Goal: Information Seeking & Learning: Learn about a topic

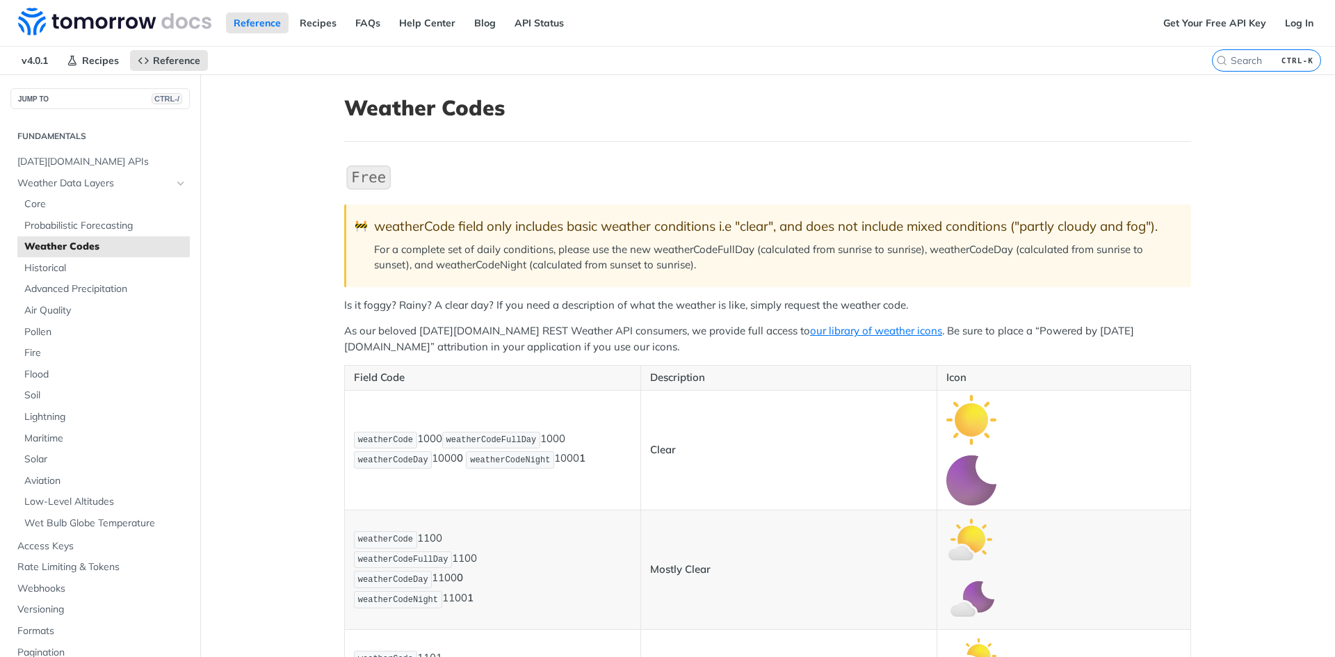
click at [1237, 65] on input "CTRL-K" at bounding box center [1250, 60] width 142 height 13
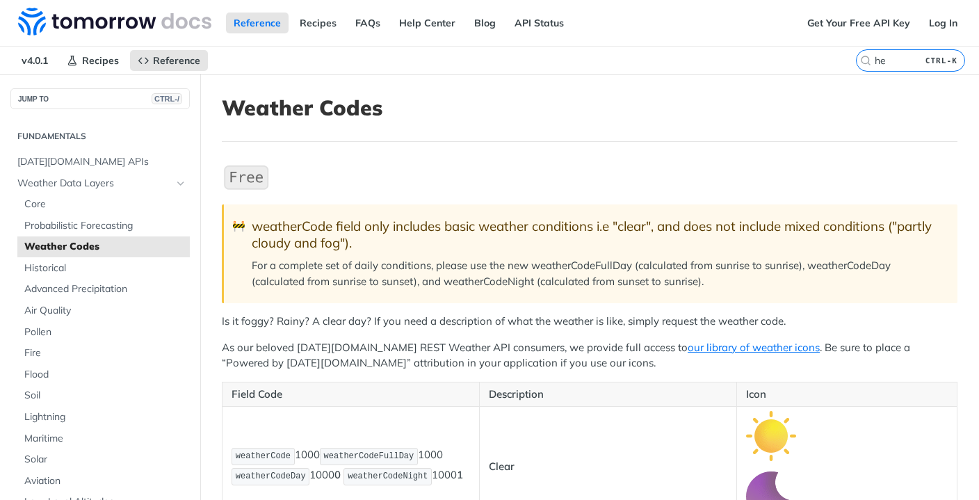
click at [478, 99] on h1 "Weather Codes" at bounding box center [590, 107] width 736 height 25
click at [878, 58] on input "he" at bounding box center [894, 60] width 142 height 13
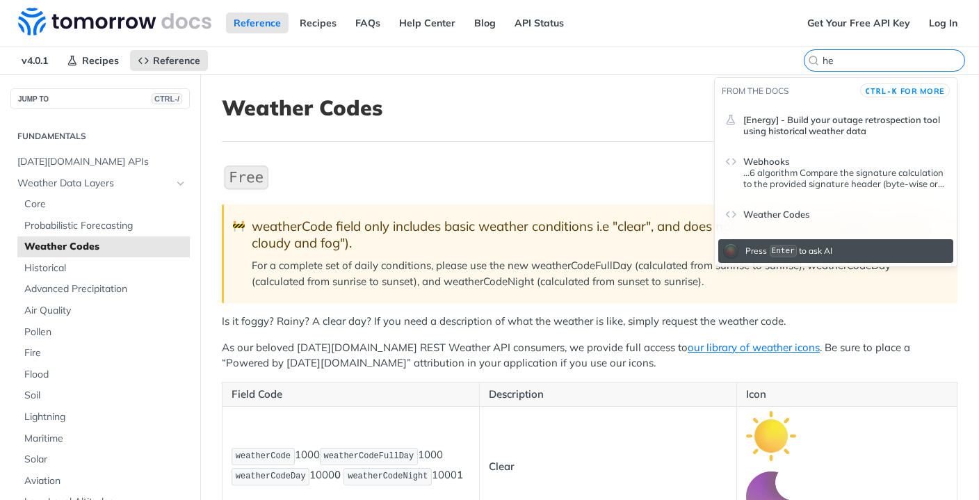
drag, startPoint x: 828, startPoint y: 63, endPoint x: 803, endPoint y: 63, distance: 25.0
click at [804, 63] on label "he" at bounding box center [884, 60] width 161 height 22
click at [823, 63] on input "he" at bounding box center [894, 60] width 142 height 13
paste input "mepHealthConcern"
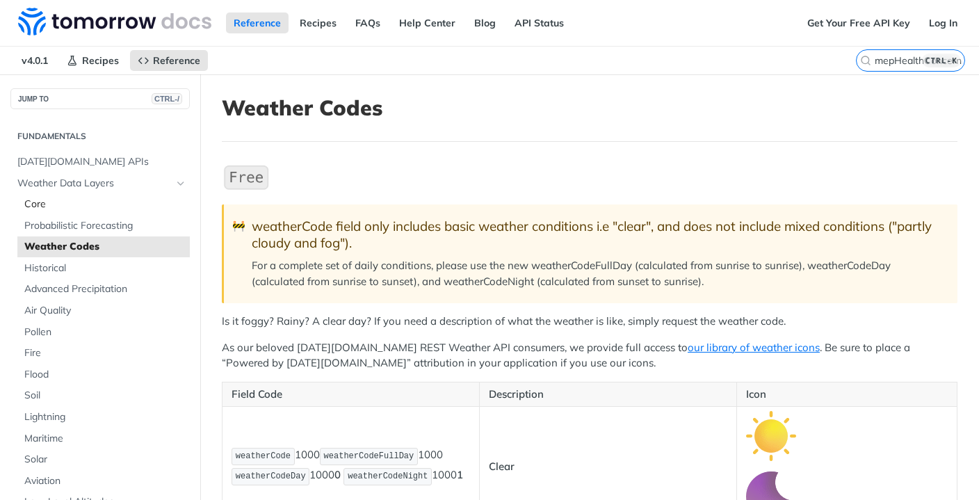
click at [70, 202] on span "Core" at bounding box center [105, 205] width 162 height 14
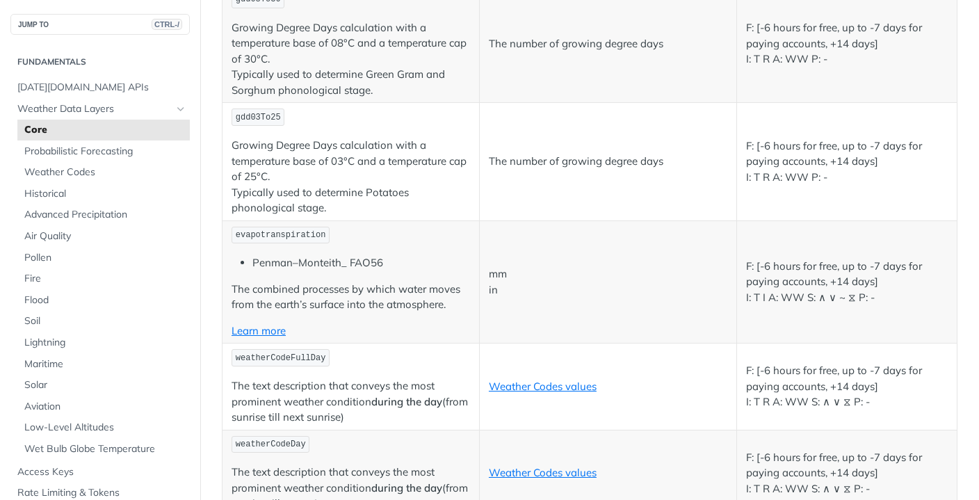
scroll to position [4938, 0]
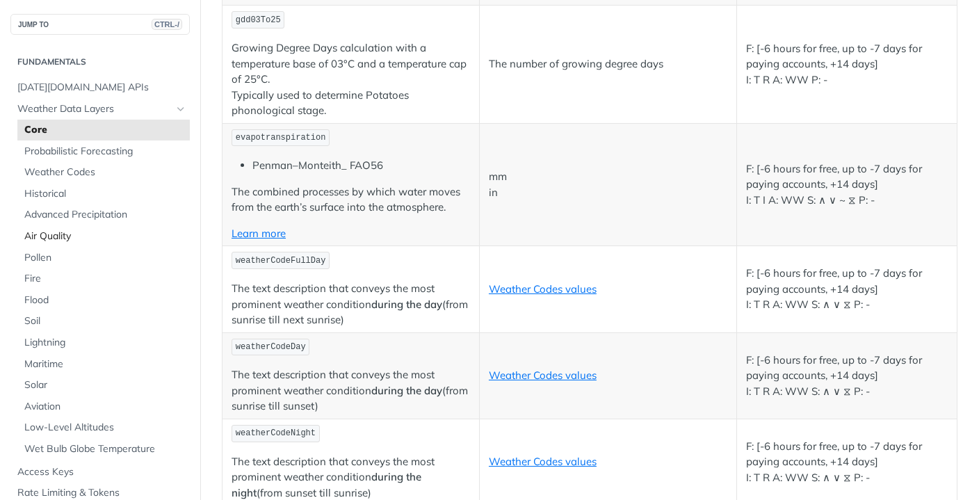
click at [54, 236] on span "Air Quality" at bounding box center [105, 237] width 162 height 14
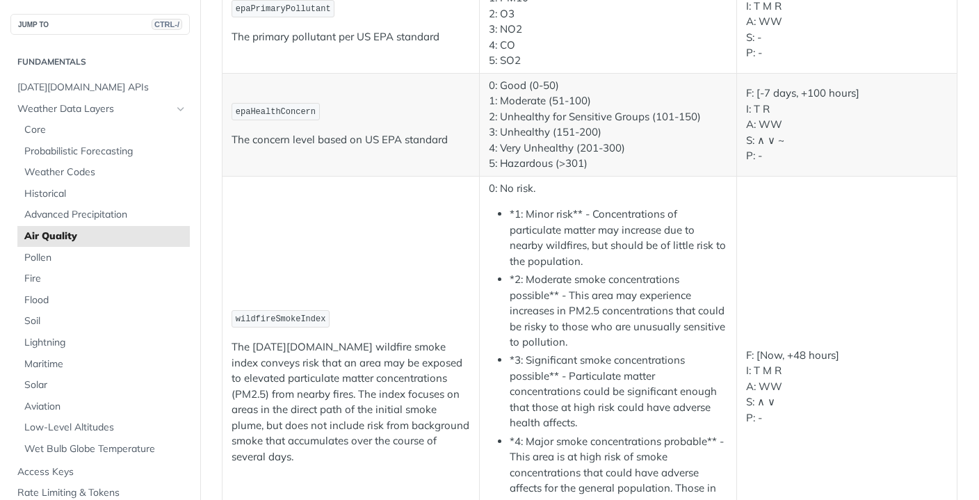
scroll to position [1645, 0]
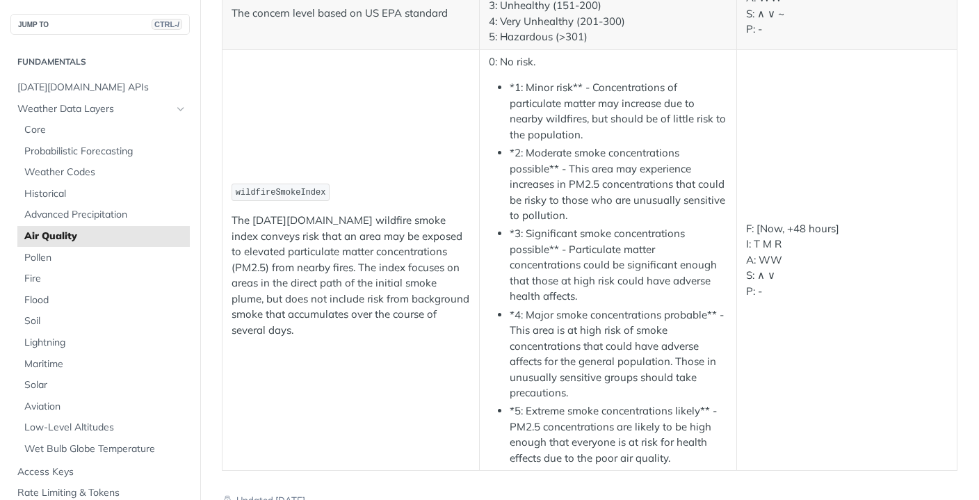
drag, startPoint x: 484, startPoint y: 255, endPoint x: 638, endPoint y: 338, distance: 175.5
drag, startPoint x: 485, startPoint y: 255, endPoint x: 610, endPoint y: 338, distance: 150.1
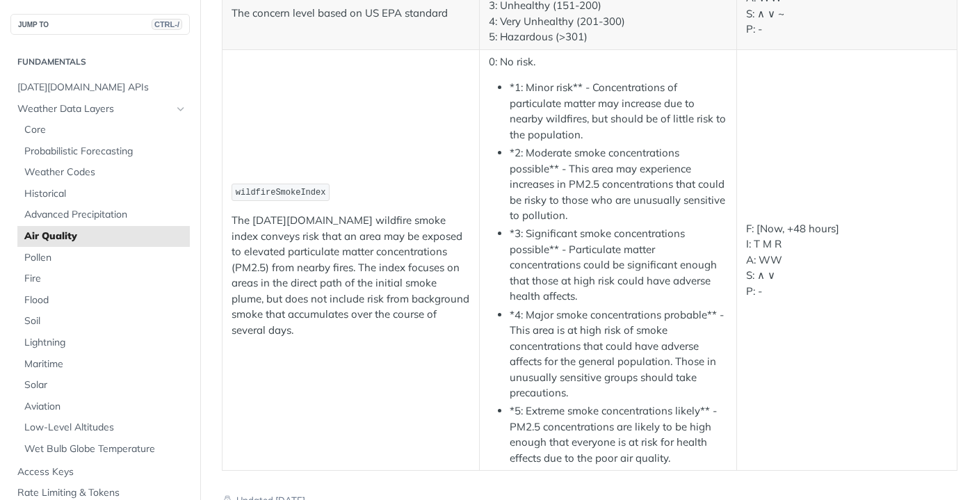
drag, startPoint x: 300, startPoint y: 332, endPoint x: 304, endPoint y: 367, distance: 34.3
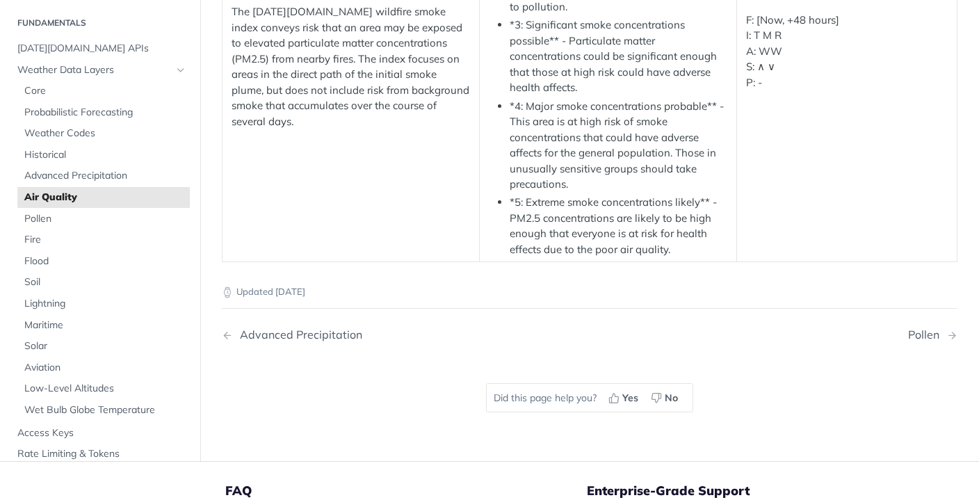
scroll to position [2062, 0]
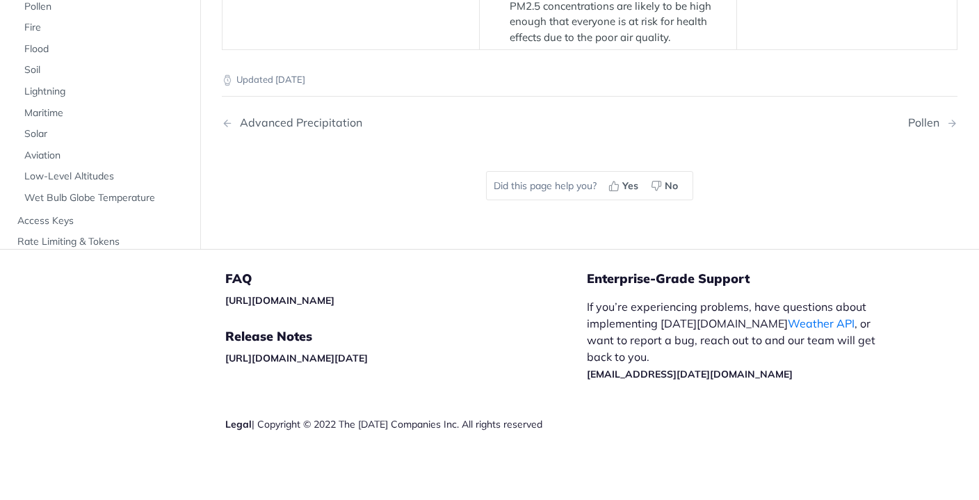
scroll to position [2201, 0]
drag, startPoint x: 484, startPoint y: 161, endPoint x: 637, endPoint y: 239, distance: 171.7
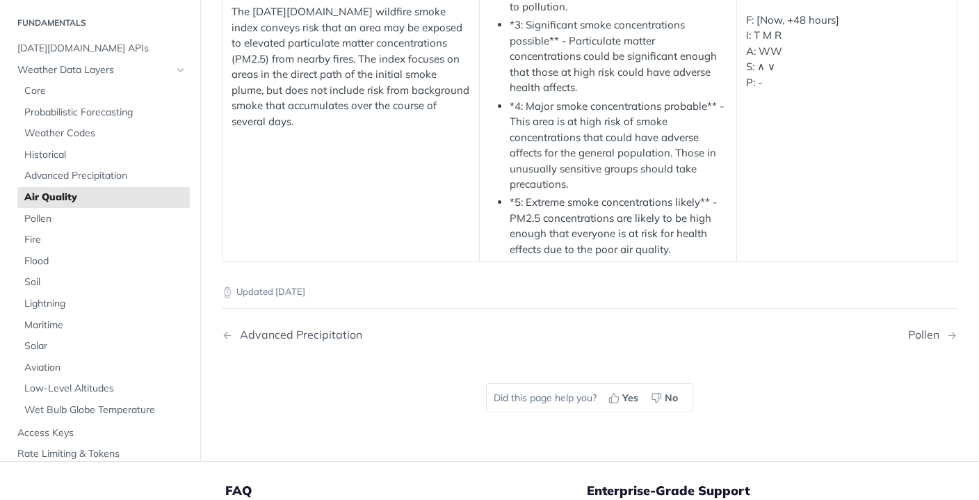
drag, startPoint x: 495, startPoint y: 257, endPoint x: 471, endPoint y: 257, distance: 24.3
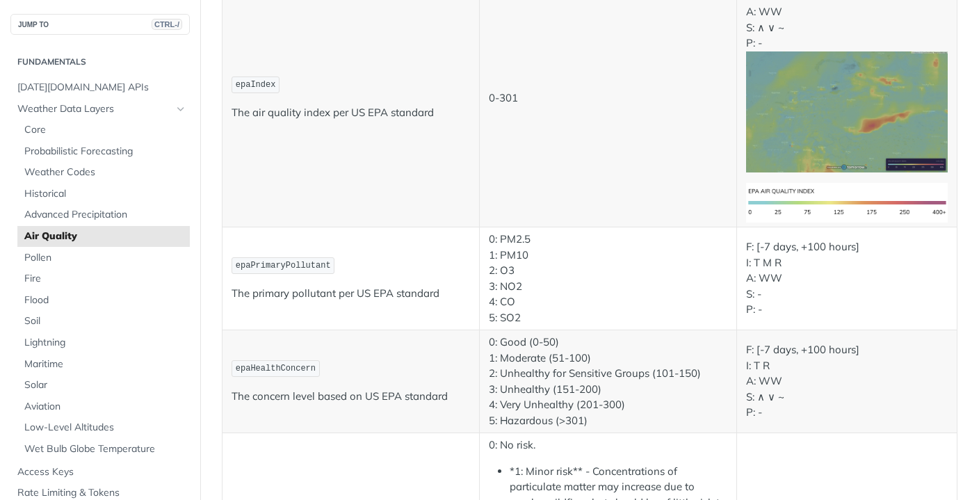
scroll to position [1367, 0]
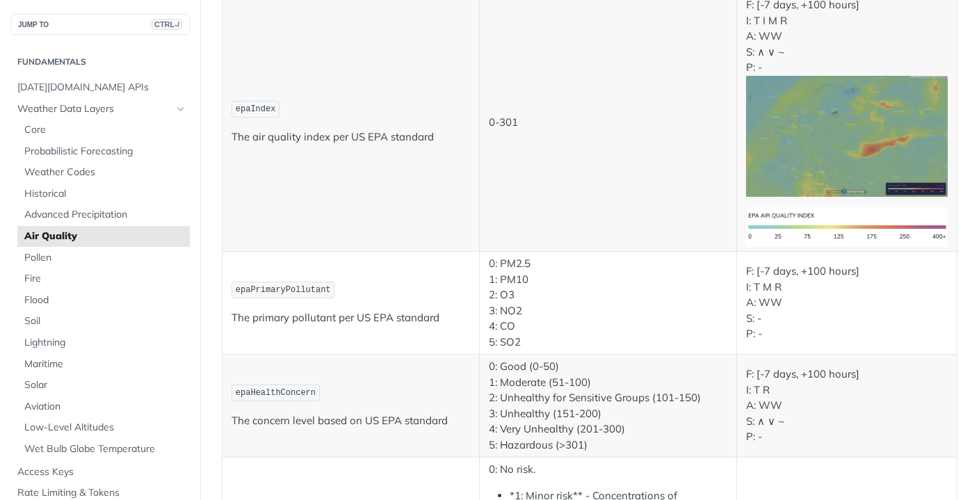
drag, startPoint x: 593, startPoint y: 280, endPoint x: 490, endPoint y: 282, distance: 102.2
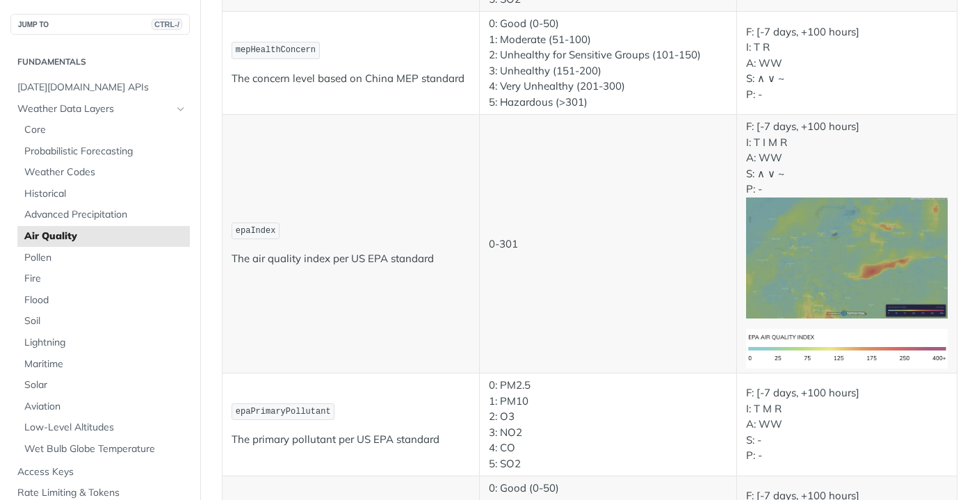
scroll to position [1239, 0]
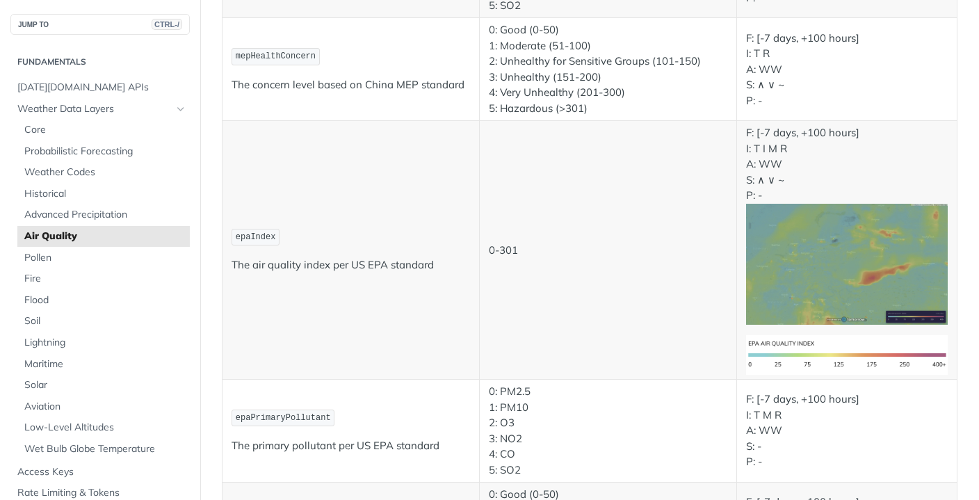
drag, startPoint x: 305, startPoint y: 87, endPoint x: 316, endPoint y: 74, distance: 16.8
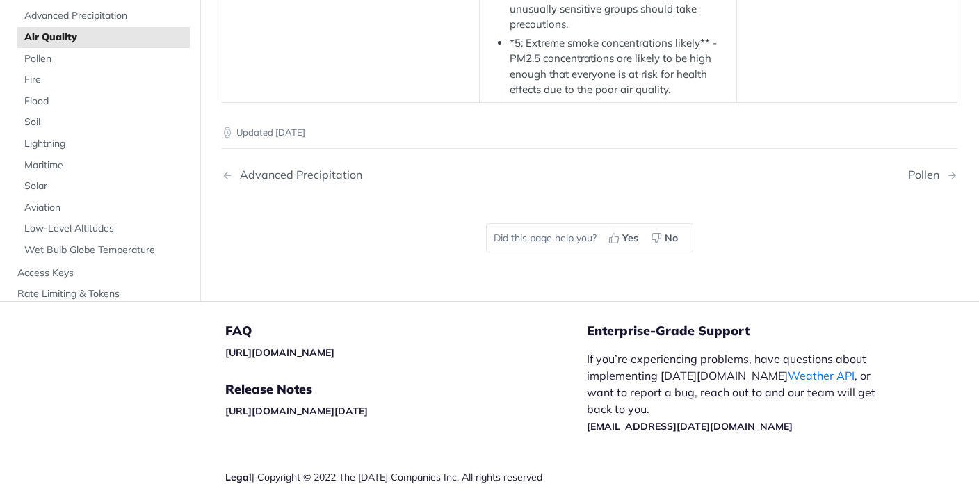
scroll to position [2491, 0]
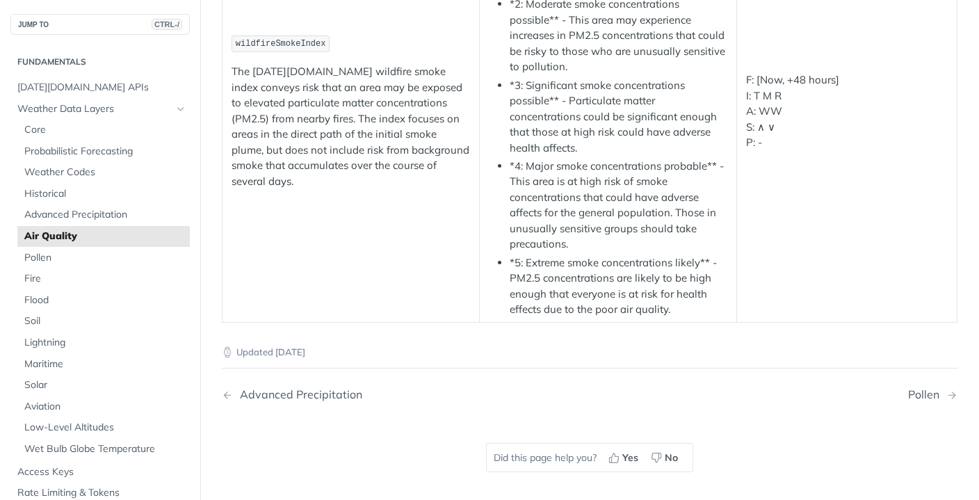
scroll to position [1795, 0]
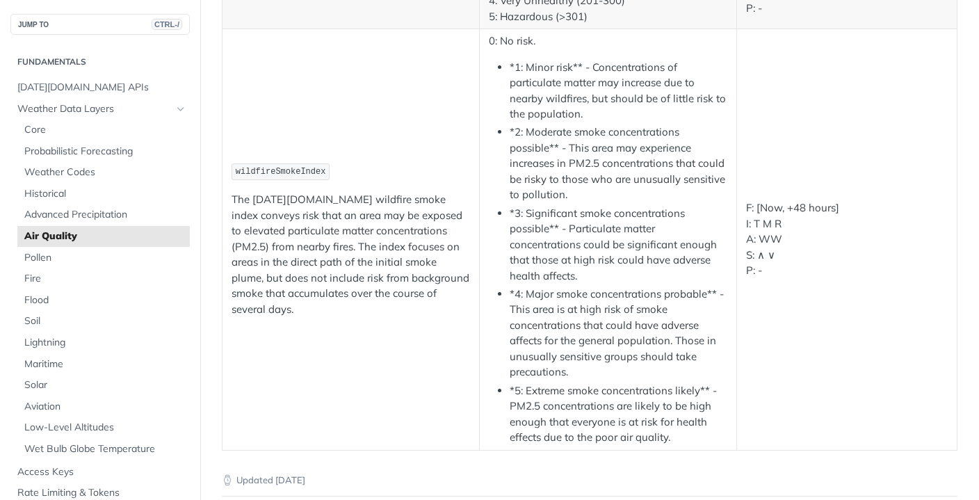
drag, startPoint x: 484, startPoint y: 150, endPoint x: 524, endPoint y: 235, distance: 94.6
drag, startPoint x: 290, startPoint y: 355, endPoint x: 341, endPoint y: 356, distance: 51.5
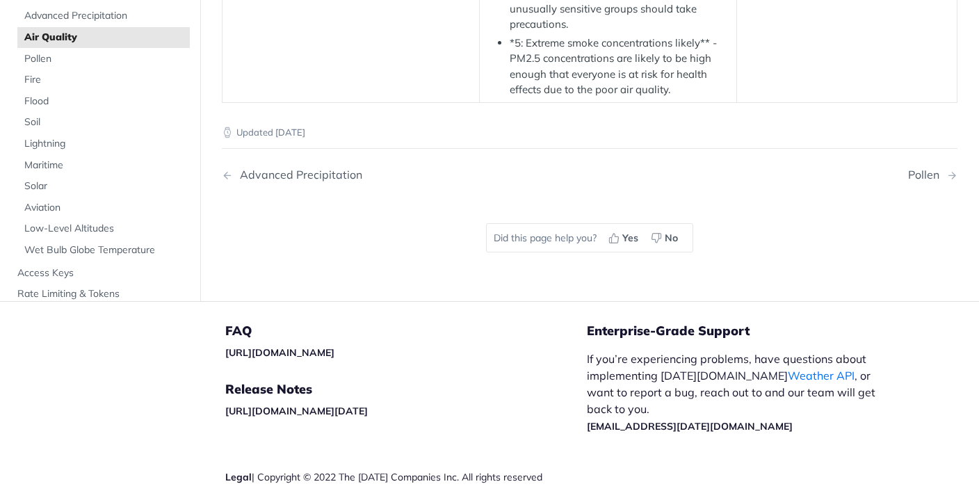
scroll to position [2421, 0]
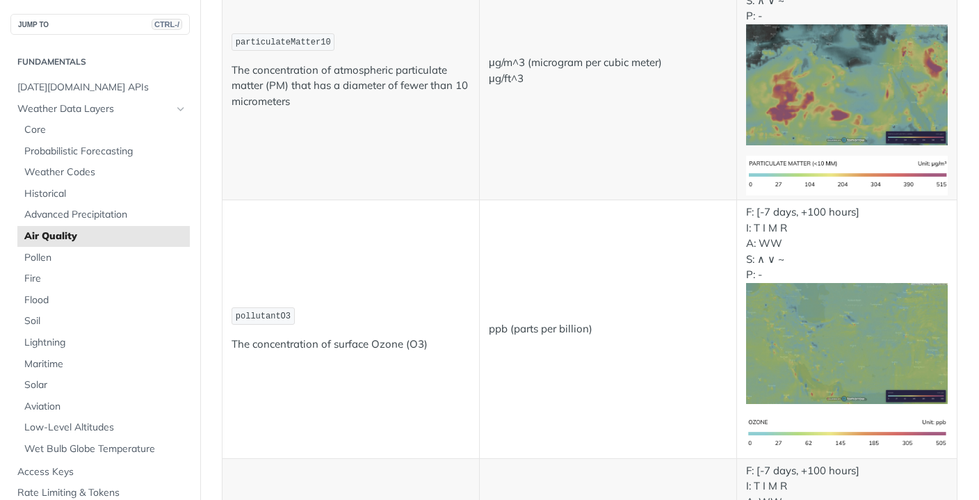
click at [376, 200] on td "particulateMatter10 The concentration of atmospheric particulate matter (PM) th…" at bounding box center [351, 71] width 257 height 259
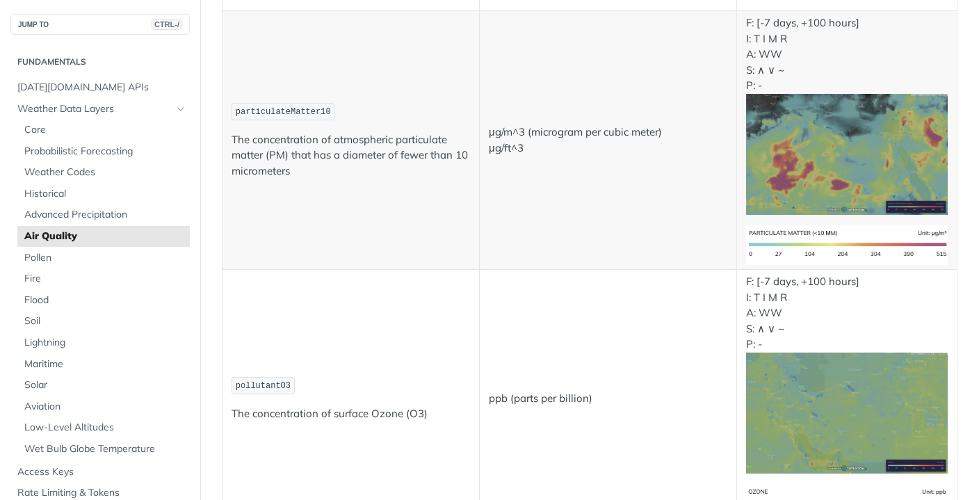
click at [385, 179] on td "particulateMatter10 The concentration of atmospheric particulate matter (PM) th…" at bounding box center [351, 140] width 257 height 259
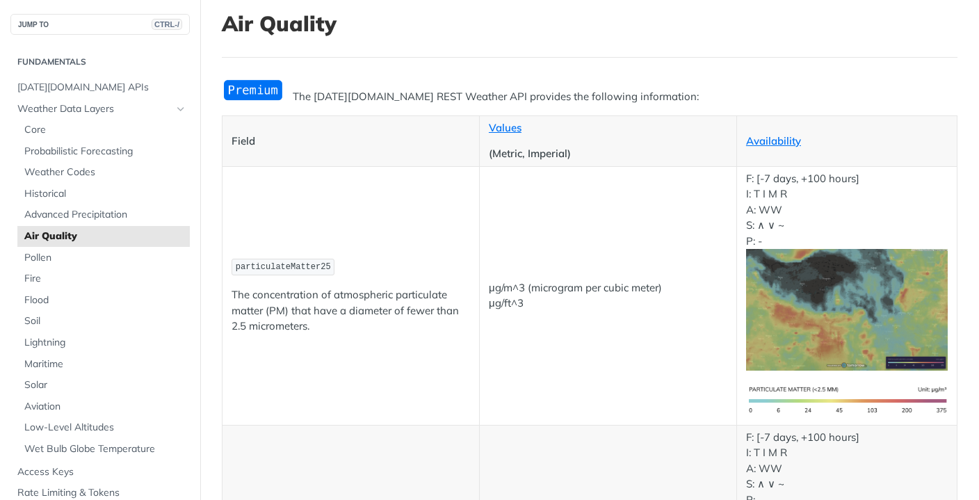
scroll to position [0, 0]
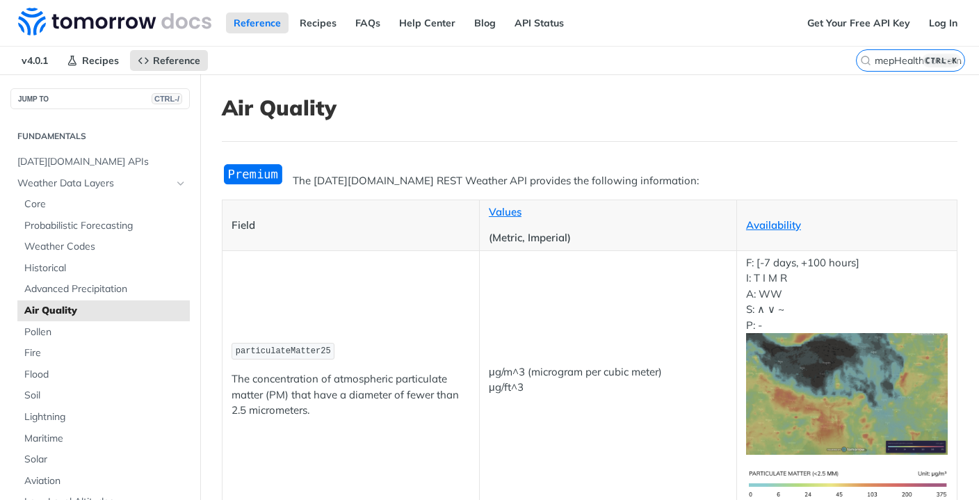
drag, startPoint x: 837, startPoint y: 47, endPoint x: 846, endPoint y: 48, distance: 9.1
click at [837, 47] on nav "v4.0.1 Recipes Reference" at bounding box center [428, 61] width 856 height 28
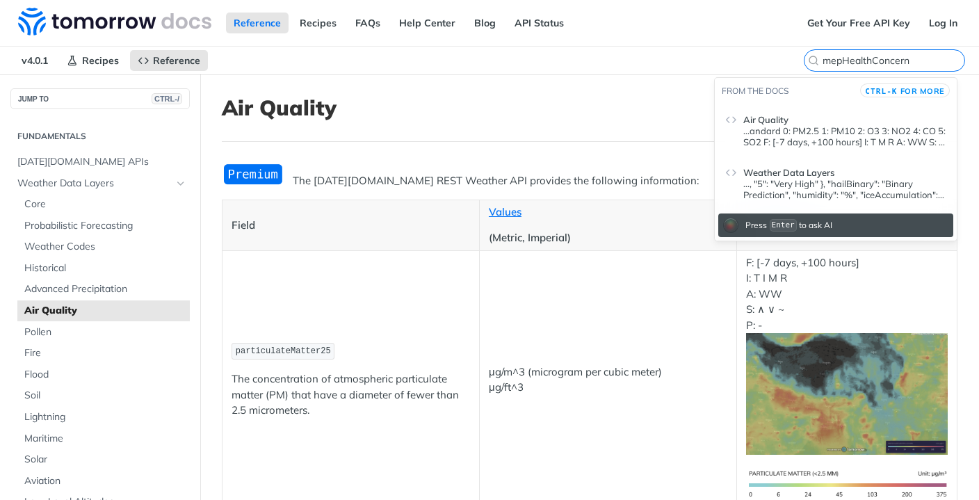
click at [873, 57] on input "mepHealthConcern" at bounding box center [894, 60] width 142 height 13
drag, startPoint x: 919, startPoint y: 65, endPoint x: 786, endPoint y: 65, distance: 132.8
click at [786, 65] on div "v4.0.1 Recipes Reference Air Quality mepHealthConcern" at bounding box center [489, 61] width 979 height 28
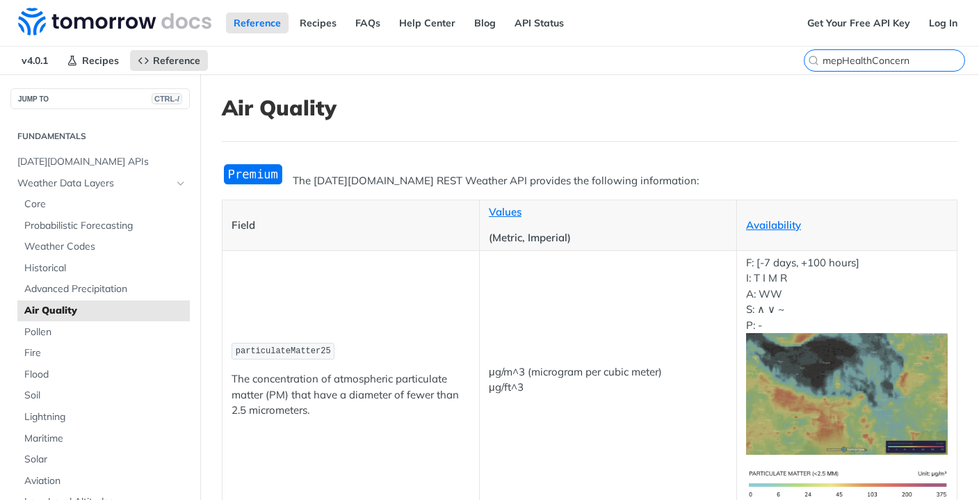
paste input "precipitationType"
click at [911, 63] on input "precipitationType" at bounding box center [894, 60] width 142 height 13
click at [900, 59] on input "precipitationType" at bounding box center [894, 60] width 142 height 13
click at [897, 63] on input "precipitationType" at bounding box center [894, 60] width 142 height 13
click at [860, 109] on h1 "Air Quality" at bounding box center [590, 107] width 736 height 25
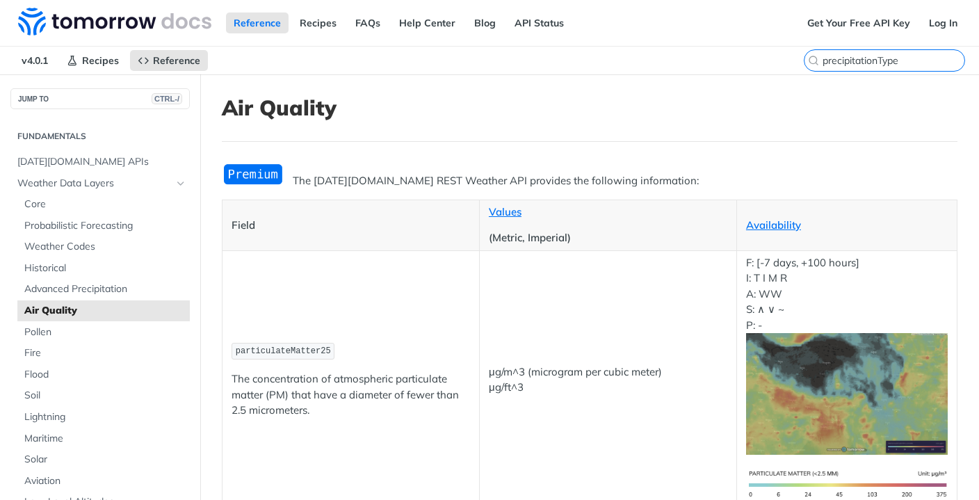
click at [882, 56] on input "precipitationType" at bounding box center [894, 60] width 142 height 13
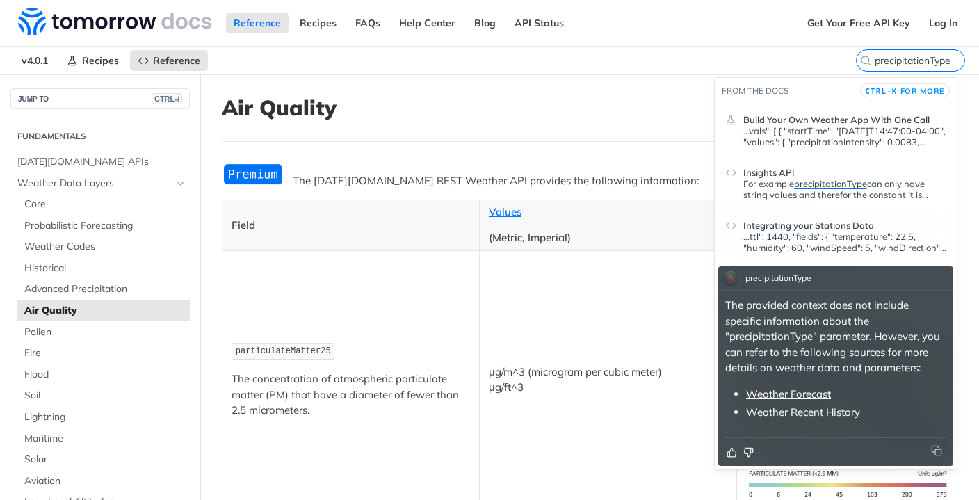
click at [817, 223] on span "Integrating your Stations Data" at bounding box center [809, 225] width 131 height 11
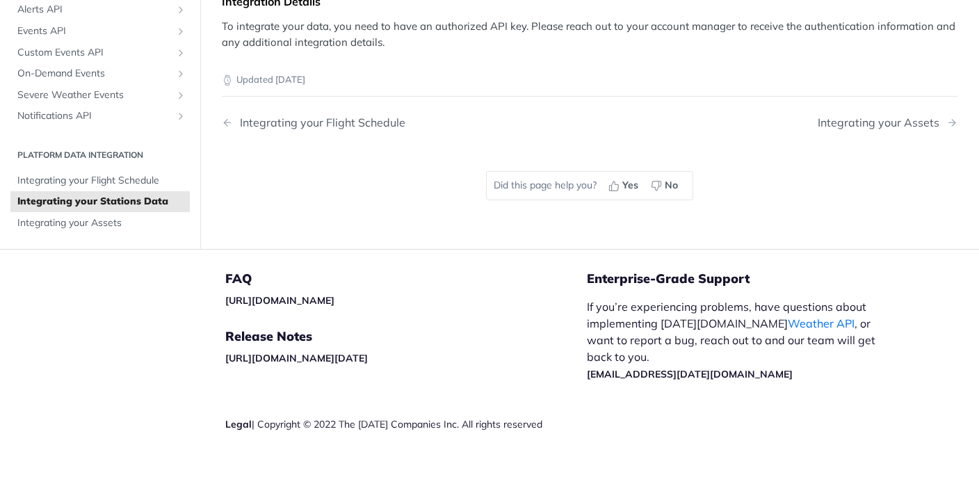
scroll to position [1878, 0]
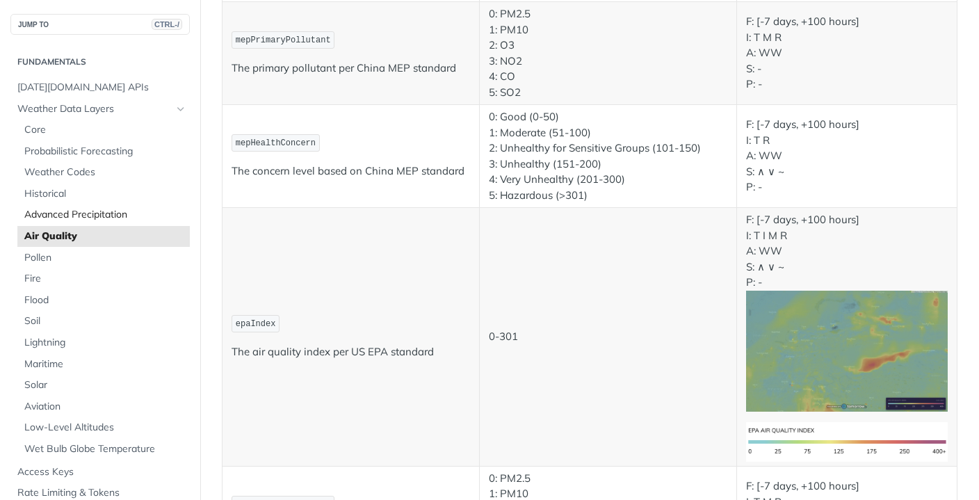
click at [55, 211] on span "Advanced Precipitation" at bounding box center [105, 215] width 162 height 14
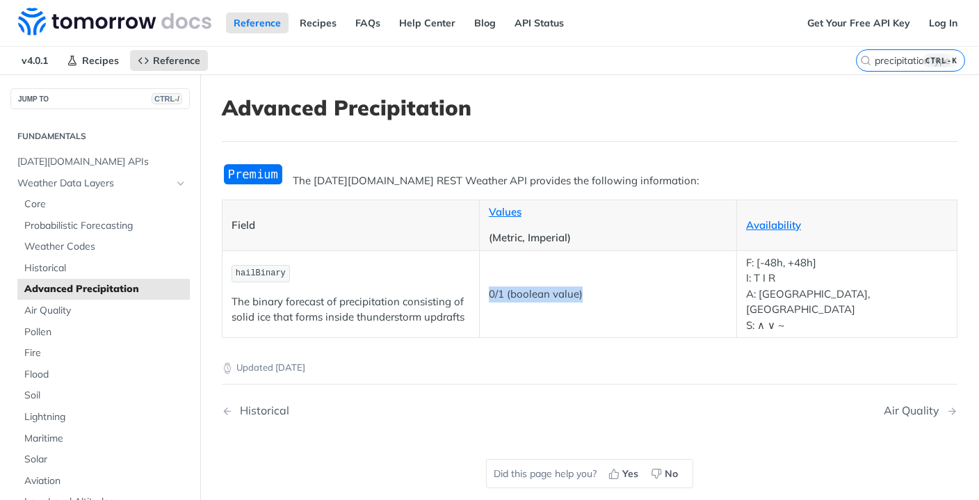
drag, startPoint x: 601, startPoint y: 287, endPoint x: 488, endPoint y: 287, distance: 113.4
click at [489, 287] on p "0/1 (boolean value)" at bounding box center [608, 295] width 239 height 16
click at [664, 287] on p "0/1 (boolean value)" at bounding box center [608, 295] width 239 height 16
click at [43, 246] on span "Weather Codes" at bounding box center [105, 247] width 162 height 14
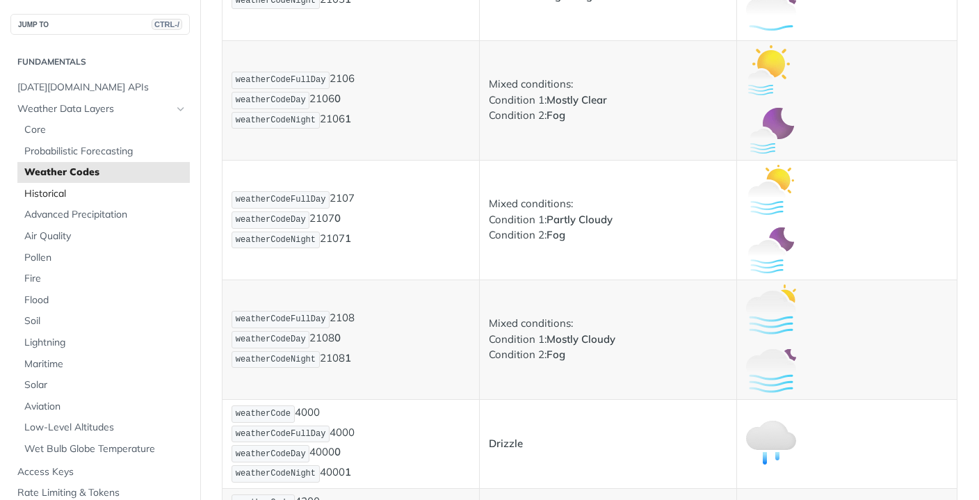
scroll to position [1669, 0]
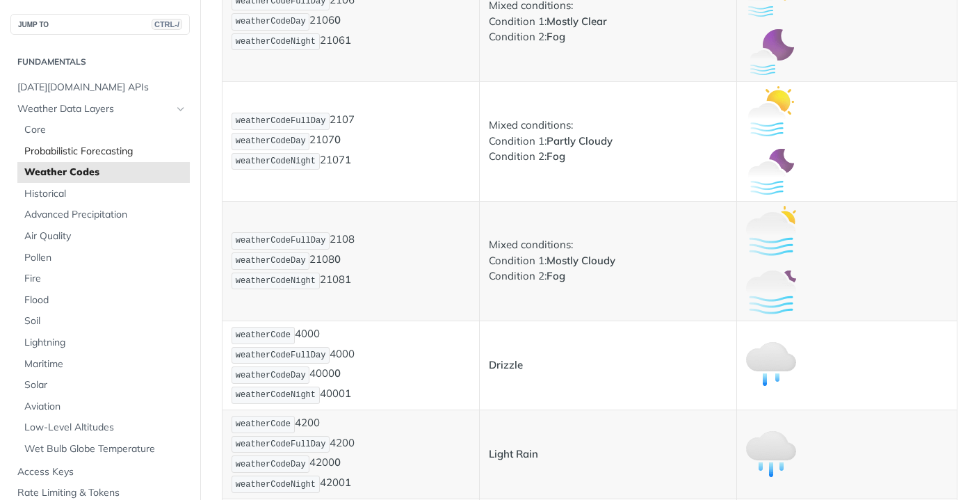
click at [80, 147] on span "Probabilistic Forecasting" at bounding box center [105, 152] width 162 height 14
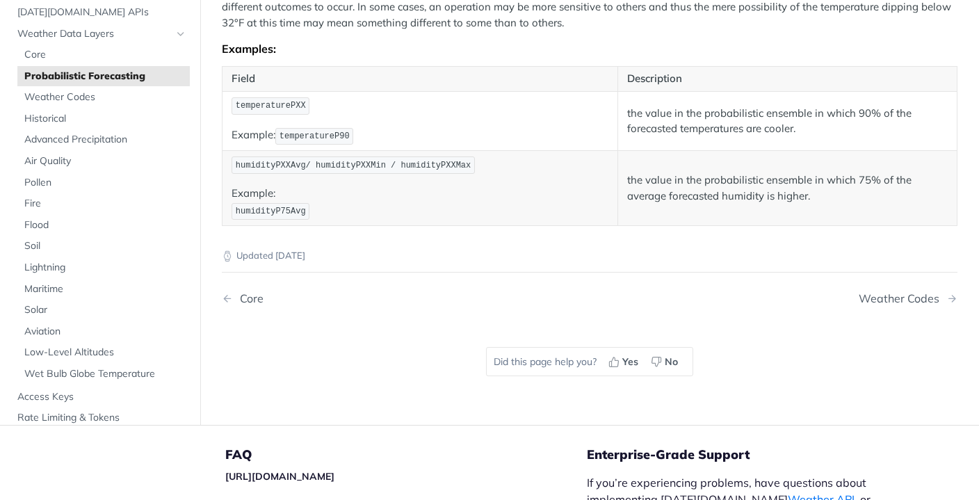
scroll to position [305, 0]
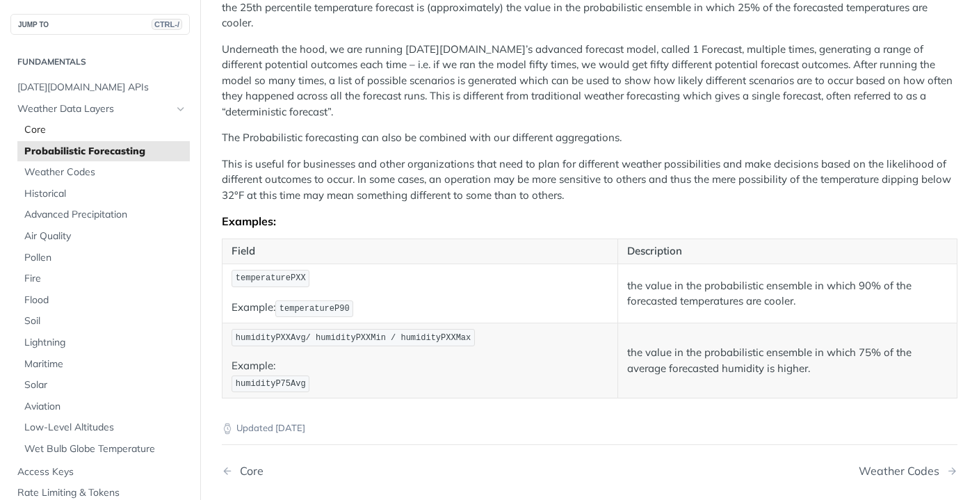
click at [56, 134] on span "Core" at bounding box center [105, 130] width 162 height 14
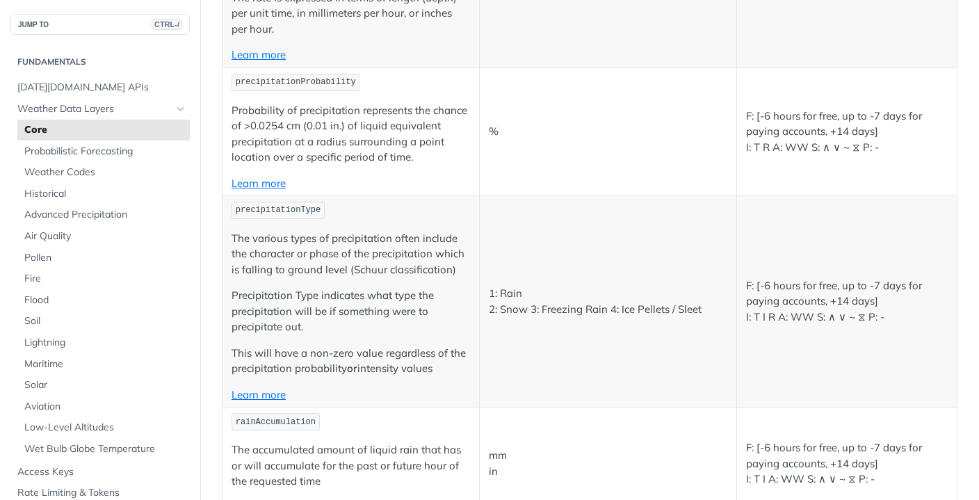
scroll to position [2258, 0]
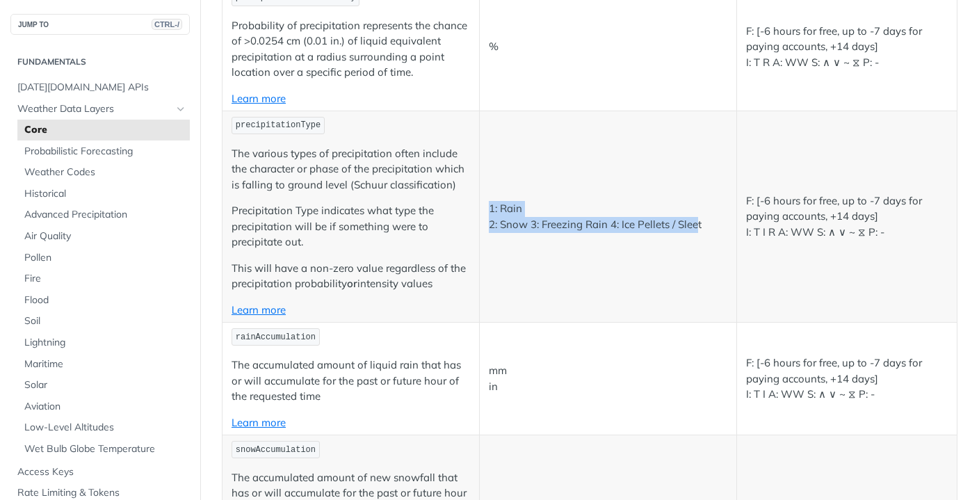
drag, startPoint x: 485, startPoint y: 308, endPoint x: 696, endPoint y: 326, distance: 211.5
click at [696, 232] on p "1: Rain 2: Snow 3: Freezing Rain 4: Ice Pellets / Sleet" at bounding box center [608, 216] width 239 height 31
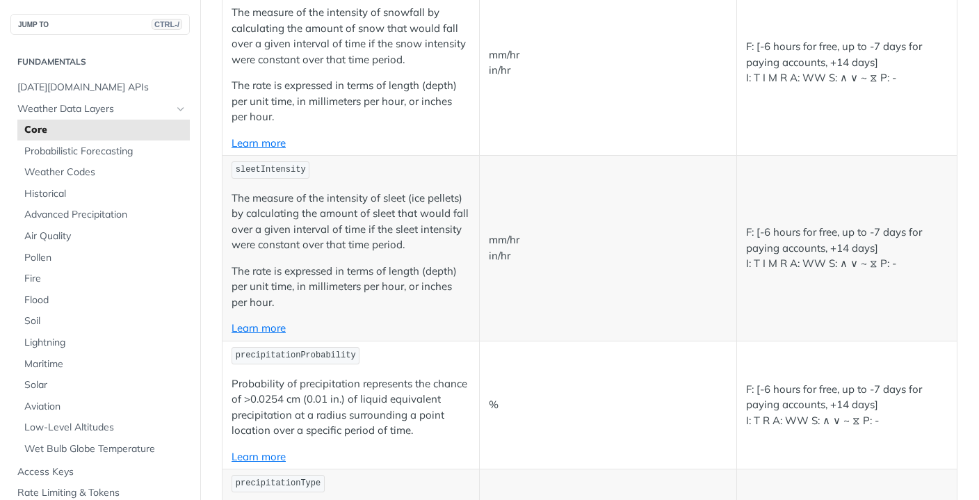
scroll to position [1950, 0]
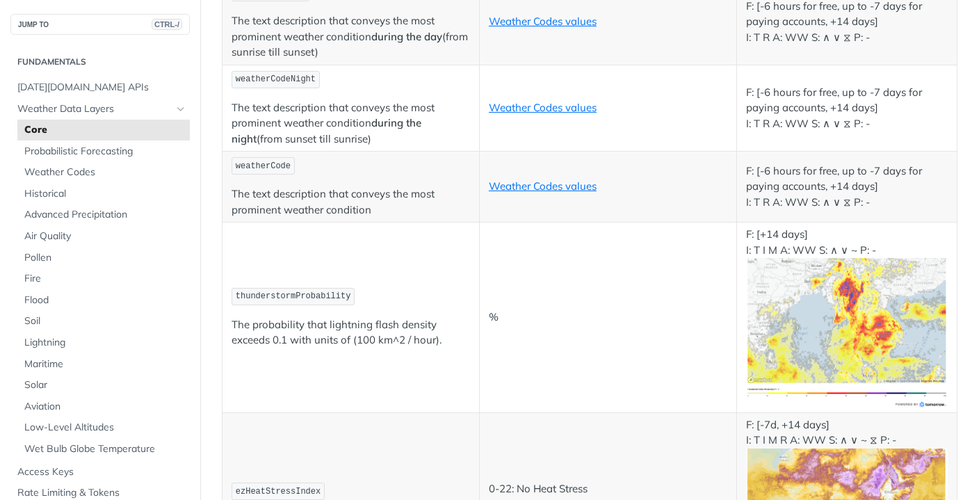
drag, startPoint x: 488, startPoint y: 279, endPoint x: 531, endPoint y: 278, distance: 43.8
drag, startPoint x: 483, startPoint y: 300, endPoint x: 546, endPoint y: 300, distance: 63.3
drag, startPoint x: 557, startPoint y: 300, endPoint x: 602, endPoint y: 300, distance: 44.5
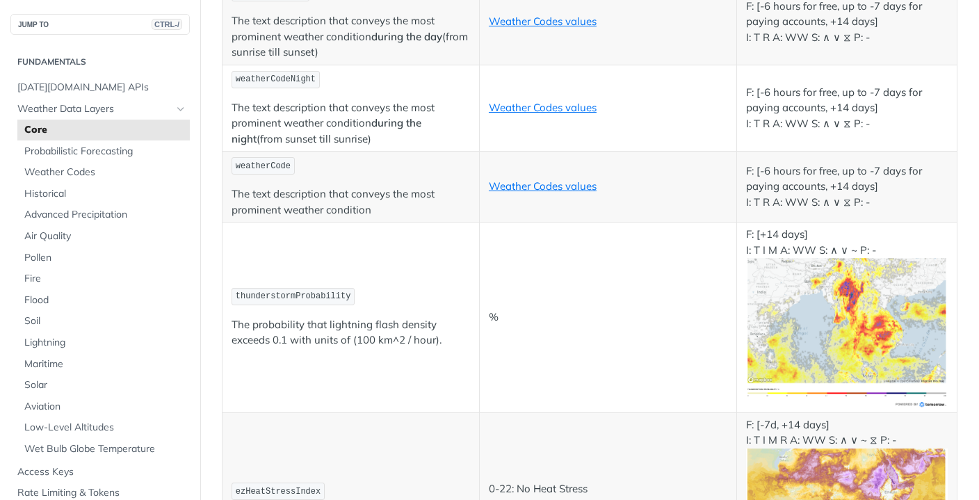
drag, startPoint x: 604, startPoint y: 300, endPoint x: 703, endPoint y: 318, distance: 100.4
drag, startPoint x: 485, startPoint y: 161, endPoint x: 506, endPoint y: 160, distance: 21.6
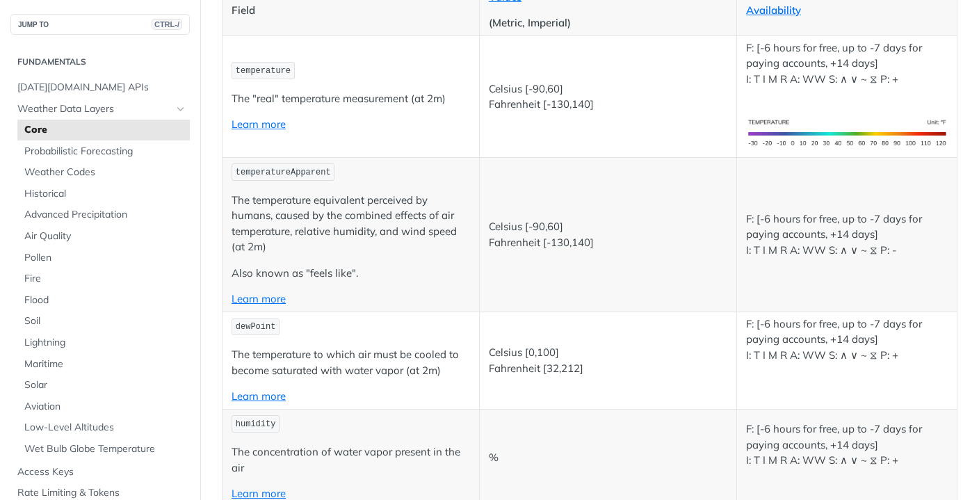
scroll to position [0, 0]
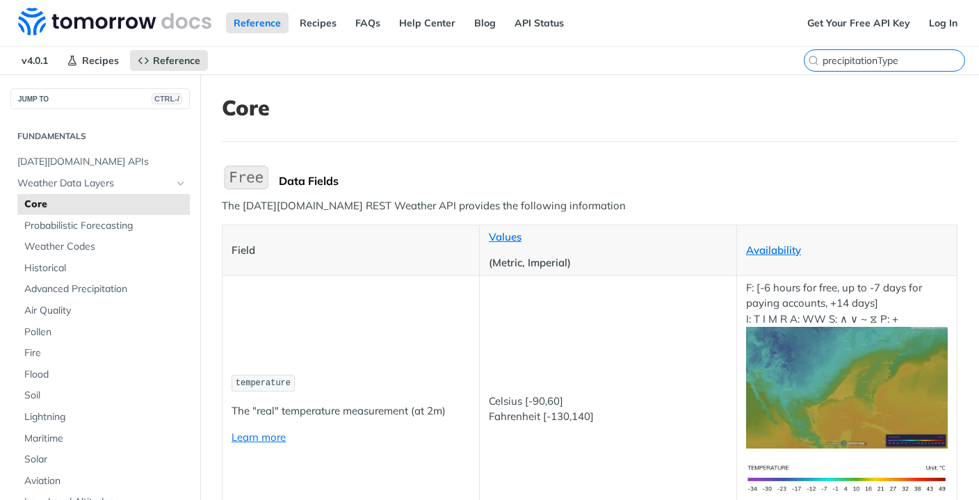
click at [869, 63] on input "precipitationType" at bounding box center [894, 60] width 142 height 13
drag, startPoint x: 871, startPoint y: 59, endPoint x: 802, endPoint y: 58, distance: 68.9
click at [804, 58] on label "precipitationType" at bounding box center [884, 60] width 161 height 22
click at [823, 58] on input "precipitationType" at bounding box center [894, 60] width 142 height 13
paste input "treeIndex"
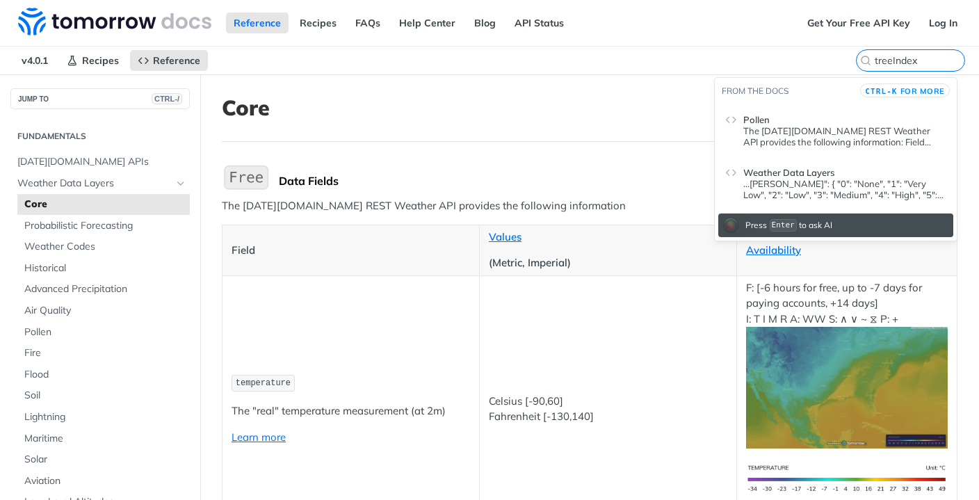
click at [795, 168] on span "Weather Data Layers" at bounding box center [789, 172] width 91 height 11
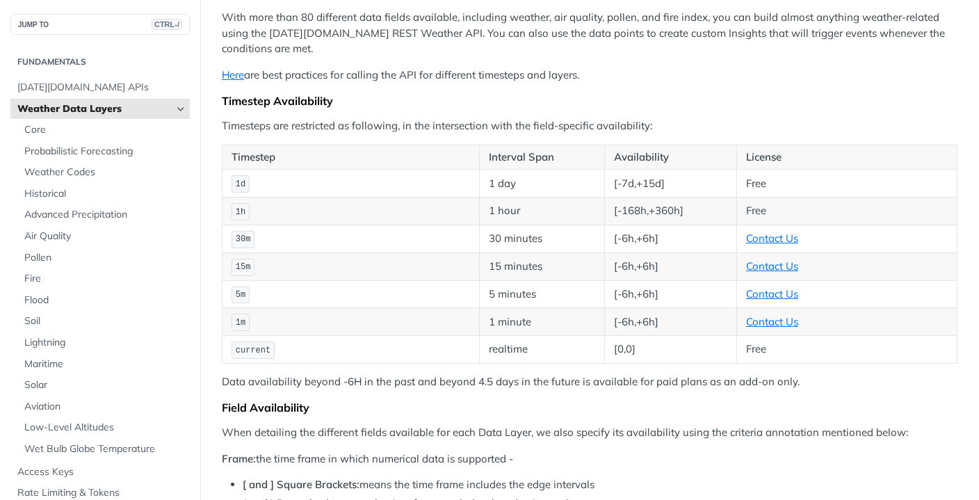
scroll to position [487, 0]
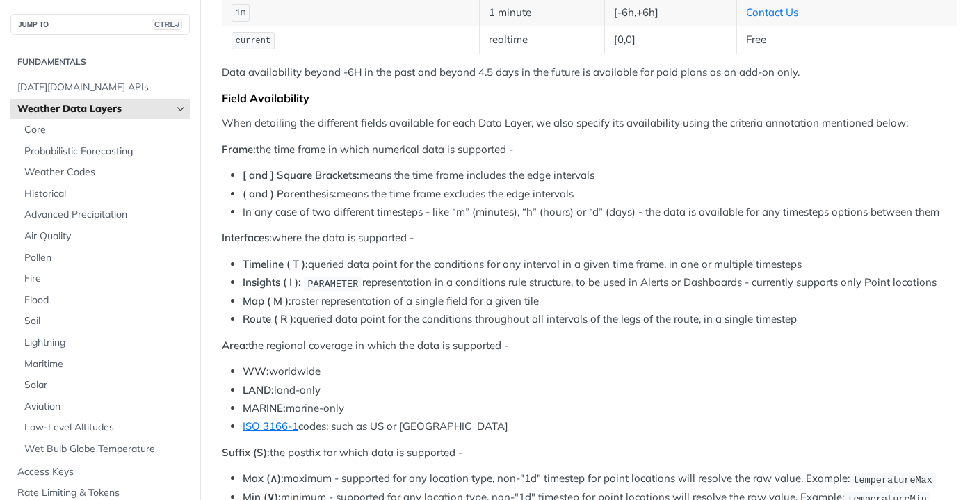
click at [634, 374] on li "WW: worldwide" at bounding box center [600, 372] width 715 height 16
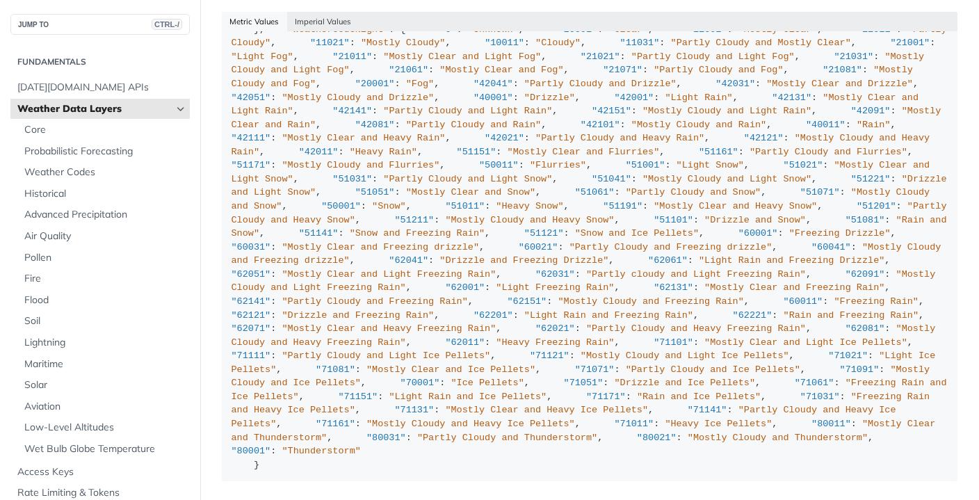
drag, startPoint x: 361, startPoint y: 329, endPoint x: 214, endPoint y: 255, distance: 164.5
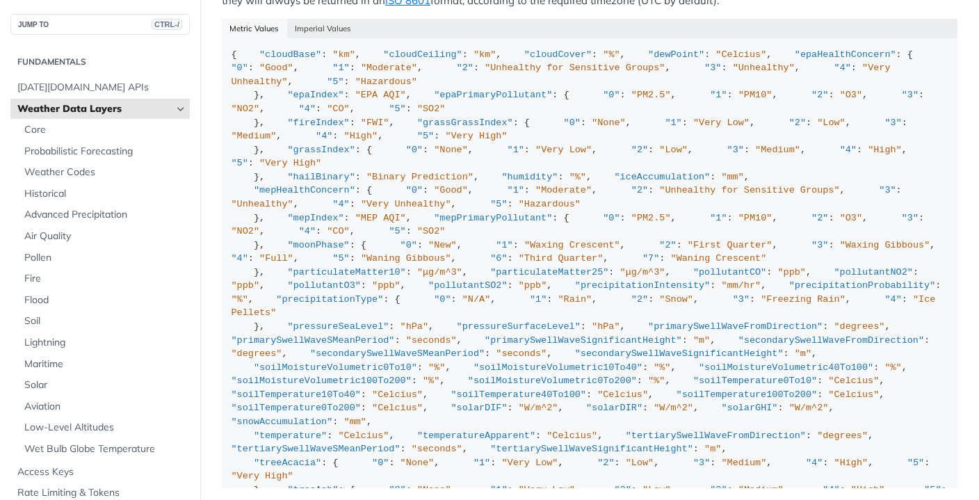
scroll to position [1458, 0]
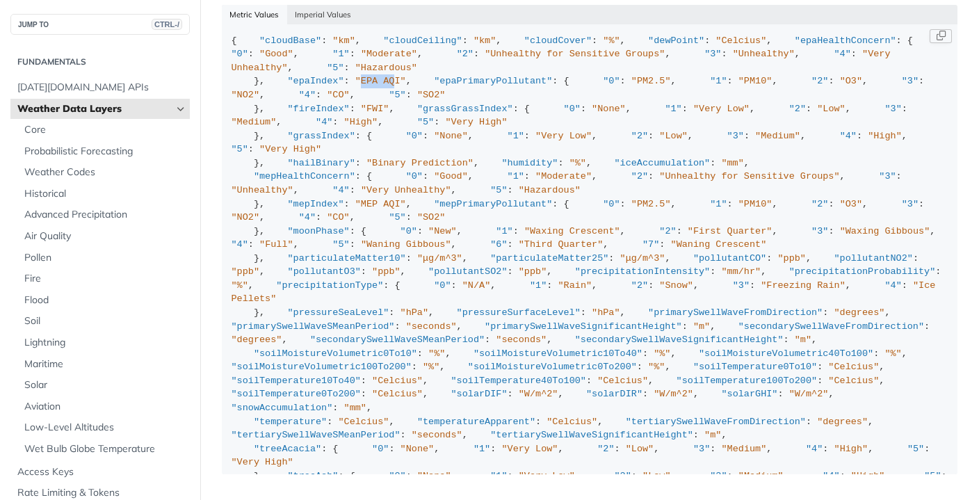
drag, startPoint x: 318, startPoint y: 211, endPoint x: 351, endPoint y: 211, distance: 33.4
click at [355, 86] on span ""EPA AQI"" at bounding box center [380, 81] width 51 height 10
drag, startPoint x: 376, startPoint y: 275, endPoint x: 598, endPoint y: 169, distance: 246.7
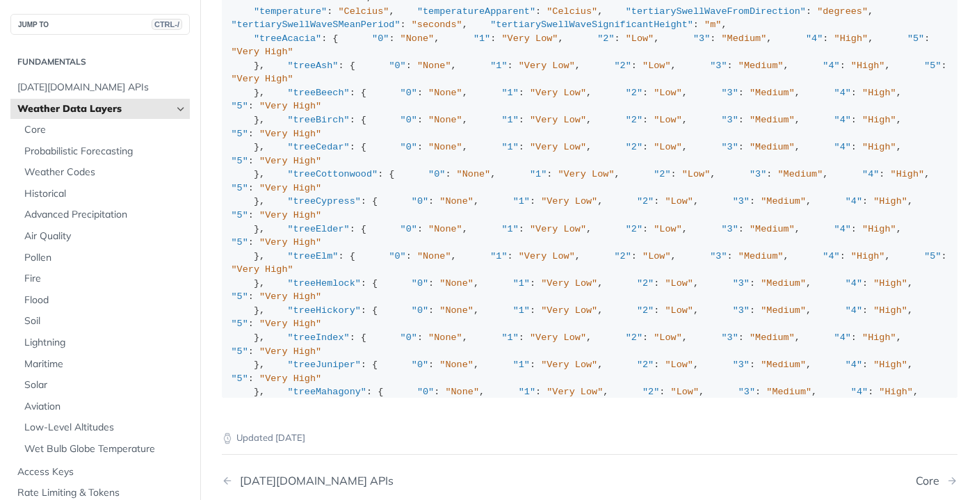
scroll to position [362, 0]
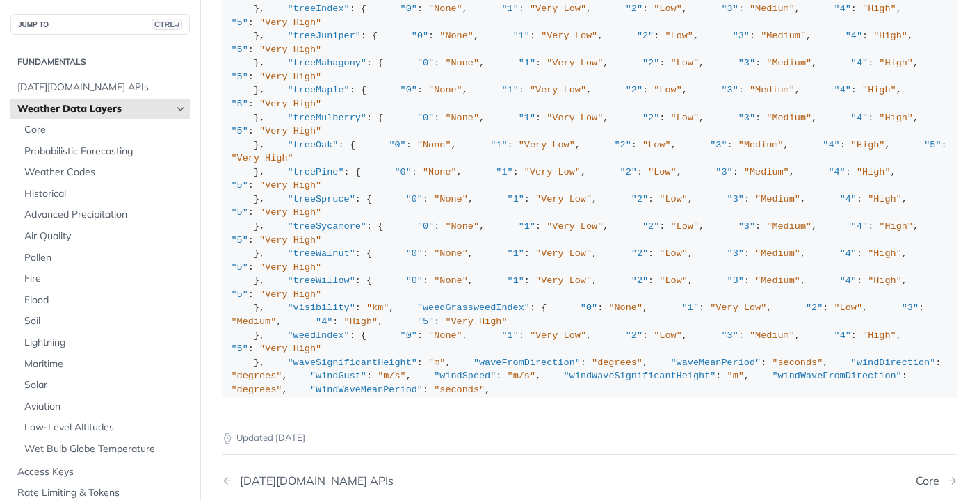
scroll to position [779, 0]
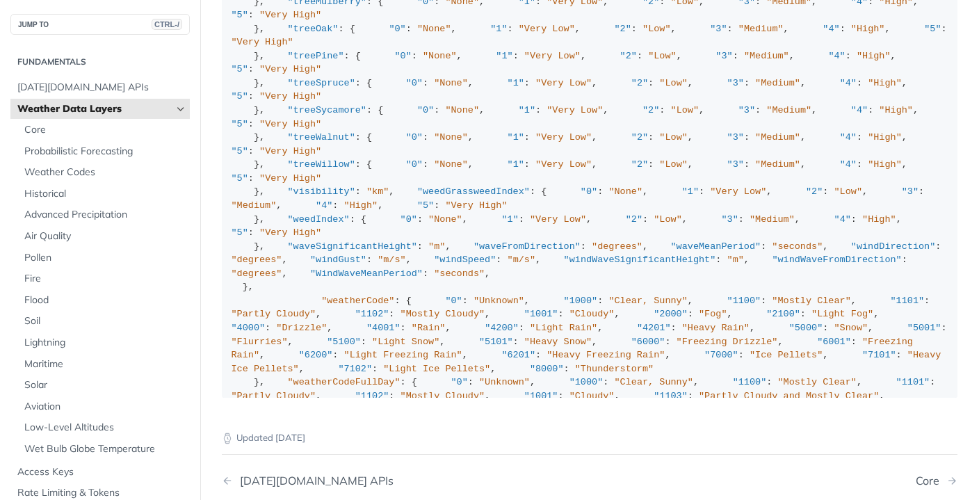
click at [427, 252] on div "{ "cloudBase" : "km" , "cloudCeiling" : "km" , "cloudCover" : "%" , "dewPoint" …" at bounding box center [590, 431] width 717 height 2504
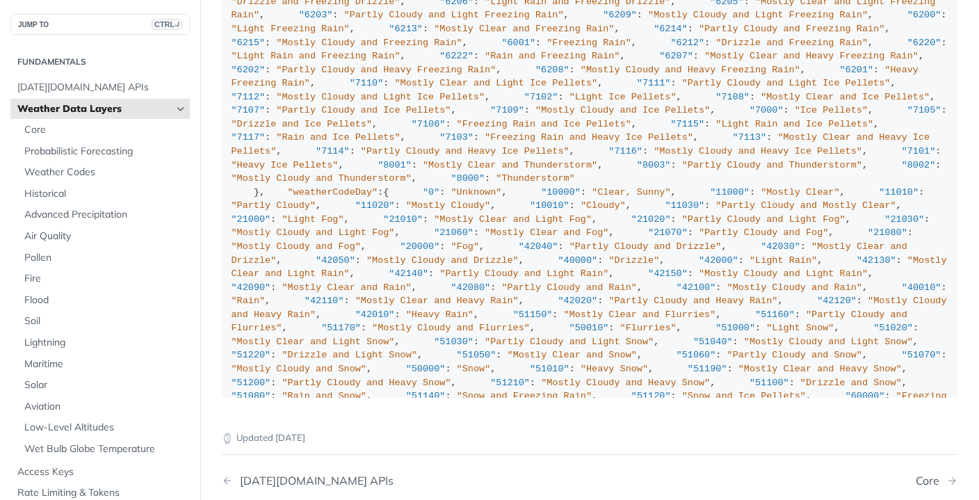
scroll to position [1419, 0]
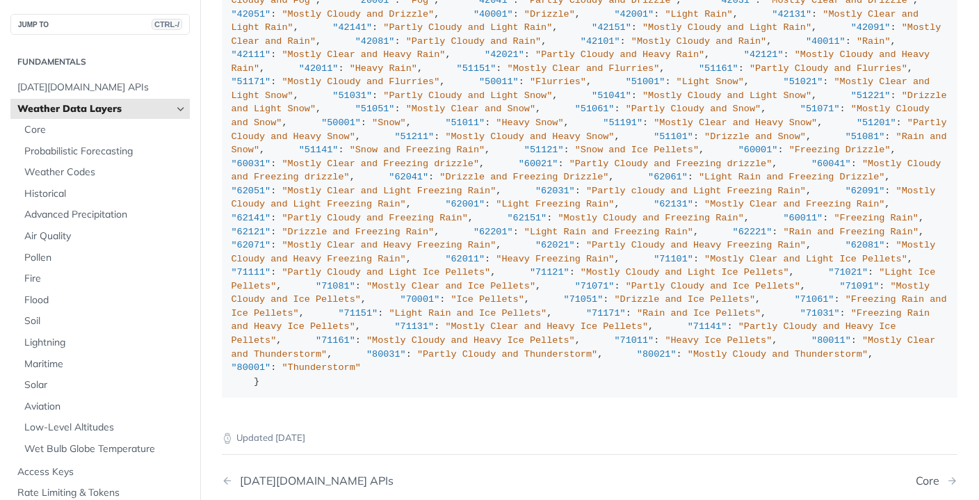
drag, startPoint x: 415, startPoint y: 154, endPoint x: 598, endPoint y: 129, distance: 184.6
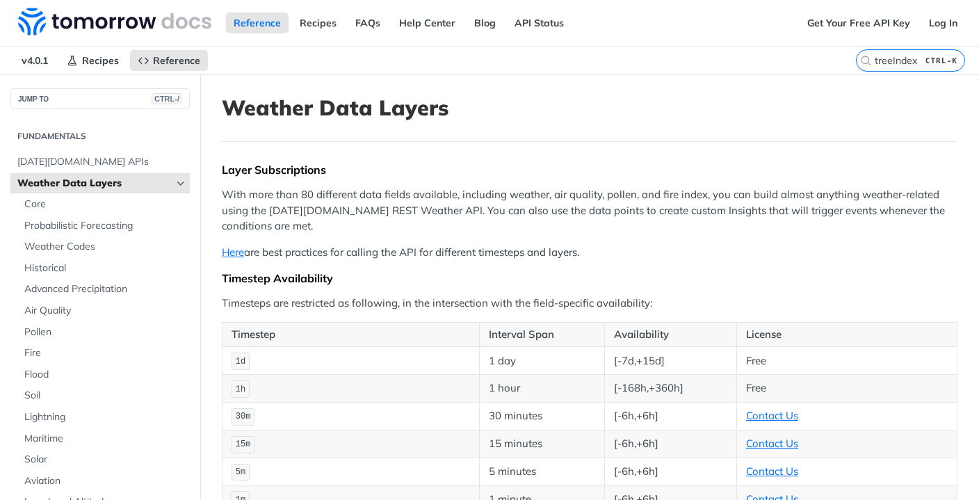
scroll to position [1451, 0]
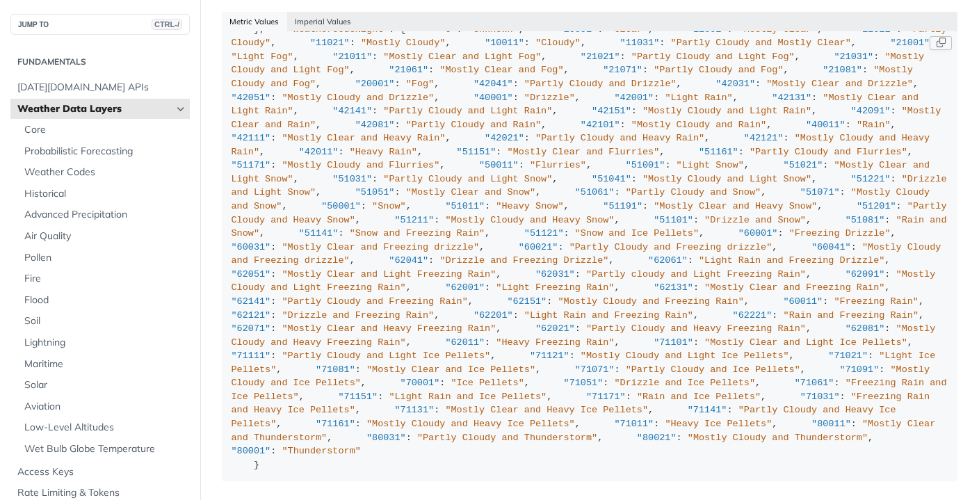
drag, startPoint x: 255, startPoint y: 250, endPoint x: 350, endPoint y: 251, distance: 94.6
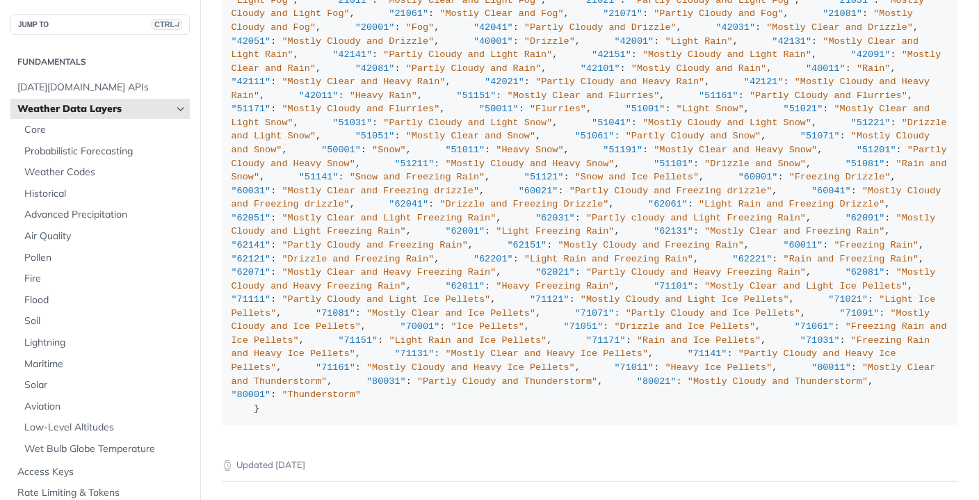
scroll to position [1514, 0]
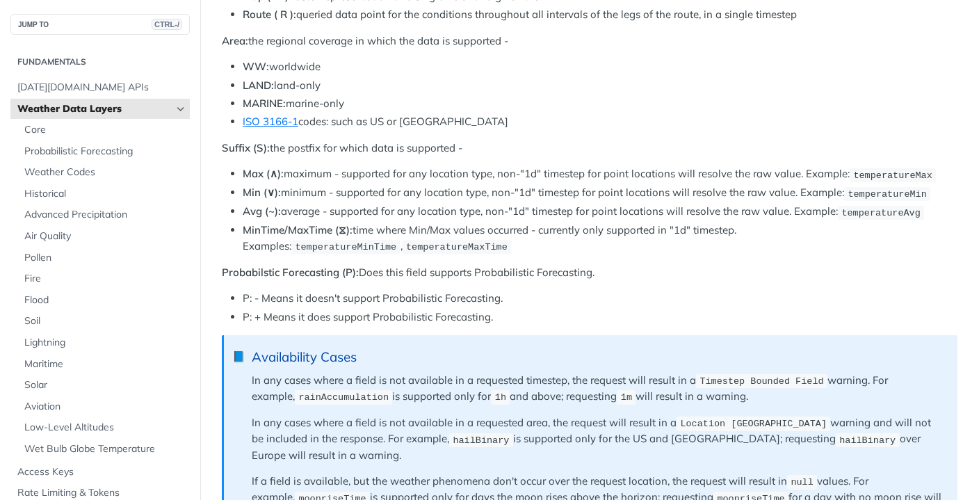
scroll to position [0, 0]
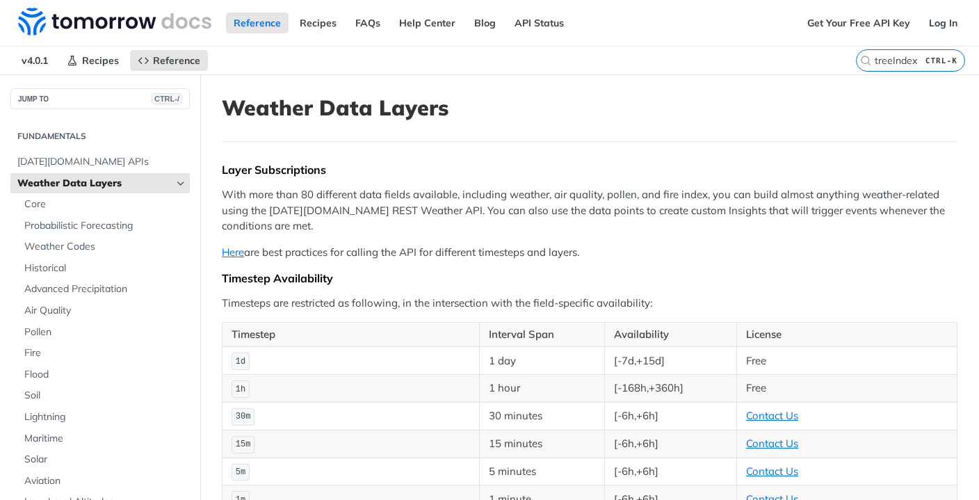
click at [894, 53] on label "treeIndex CTRL-K" at bounding box center [910, 60] width 109 height 22
click at [894, 54] on input "treeIndex" at bounding box center [894, 60] width 142 height 13
drag, startPoint x: 865, startPoint y: 63, endPoint x: 794, endPoint y: 63, distance: 70.9
click at [804, 63] on label "treeIndex" at bounding box center [884, 60] width 161 height 22
click at [823, 63] on input "treeIndex" at bounding box center [894, 60] width 142 height 13
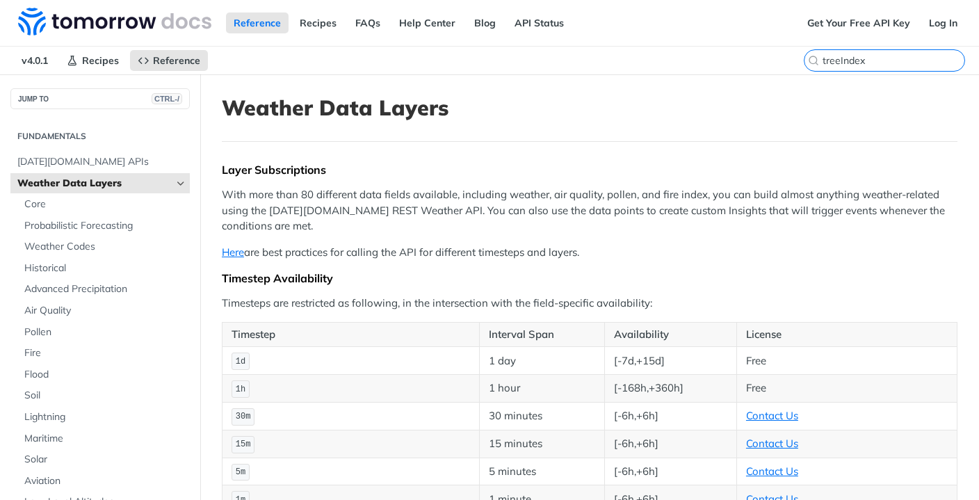
paste input "gdd10To30"
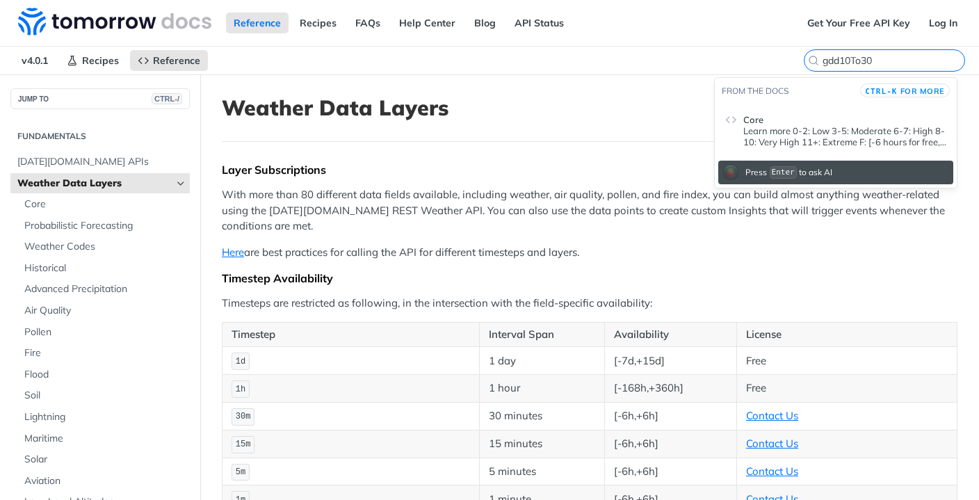
type input "gdd10To30"
click at [788, 131] on p "Learn more 0-2: Low 3-5: Moderate 6-7: High 8-10: Very High 11+: Extreme F: [-6…" at bounding box center [845, 136] width 203 height 22
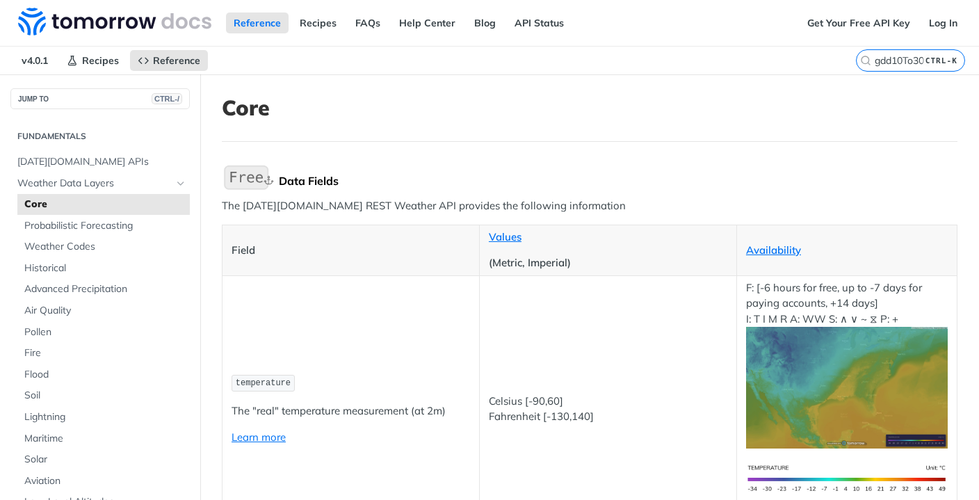
click at [682, 181] on div "Data Fields" at bounding box center [618, 181] width 679 height 14
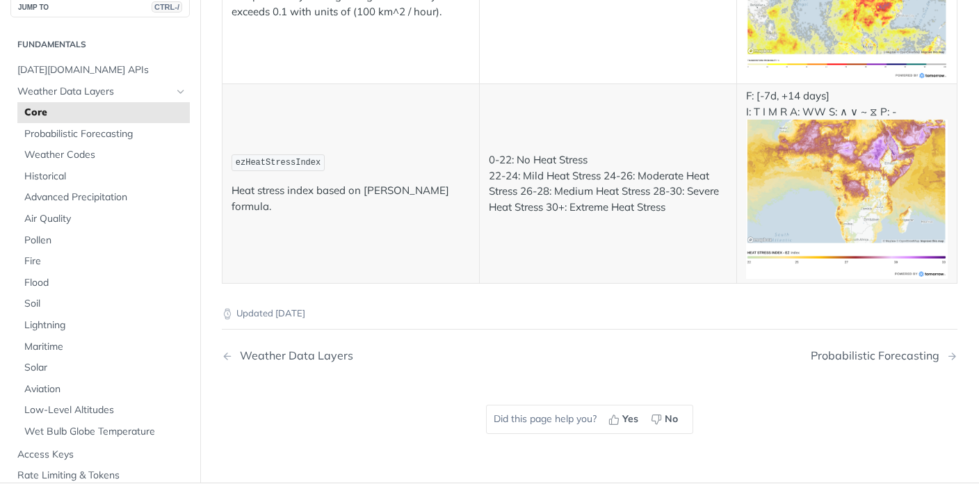
drag, startPoint x: 488, startPoint y: 305, endPoint x: 666, endPoint y: 308, distance: 178.8
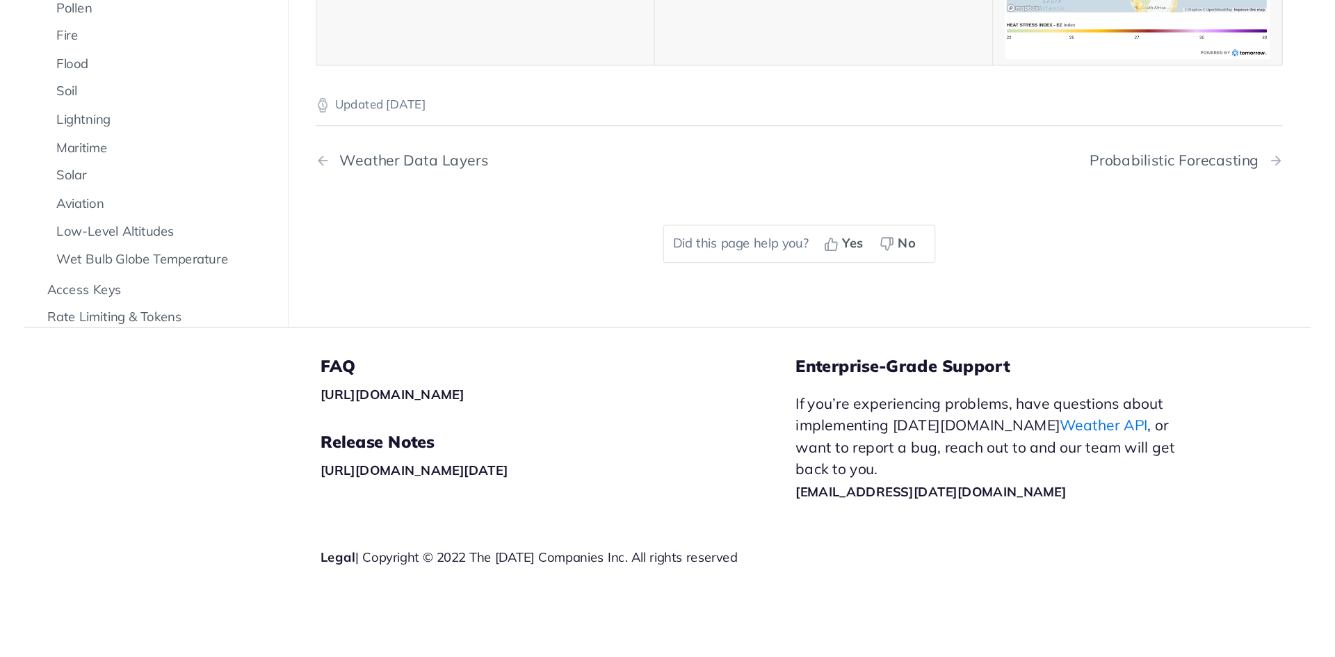
scroll to position [7342, 0]
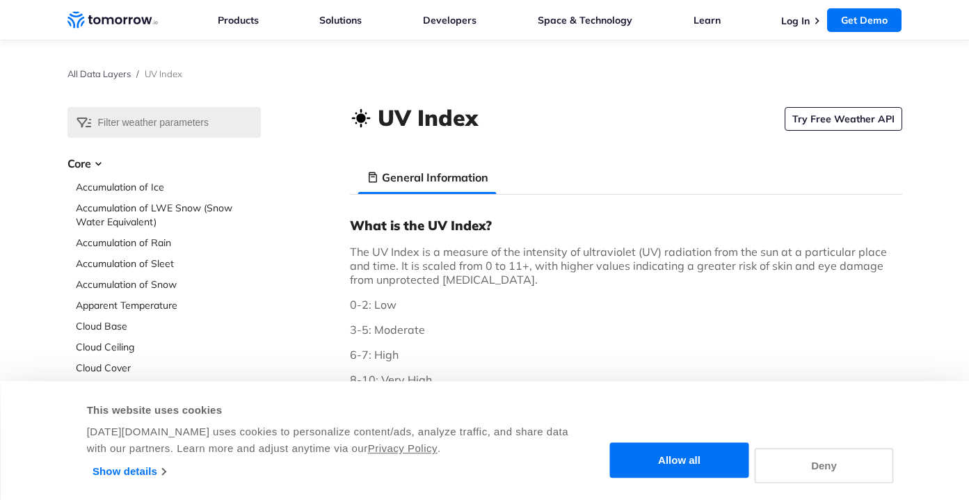
click at [821, 465] on button "Deny" at bounding box center [824, 465] width 139 height 35
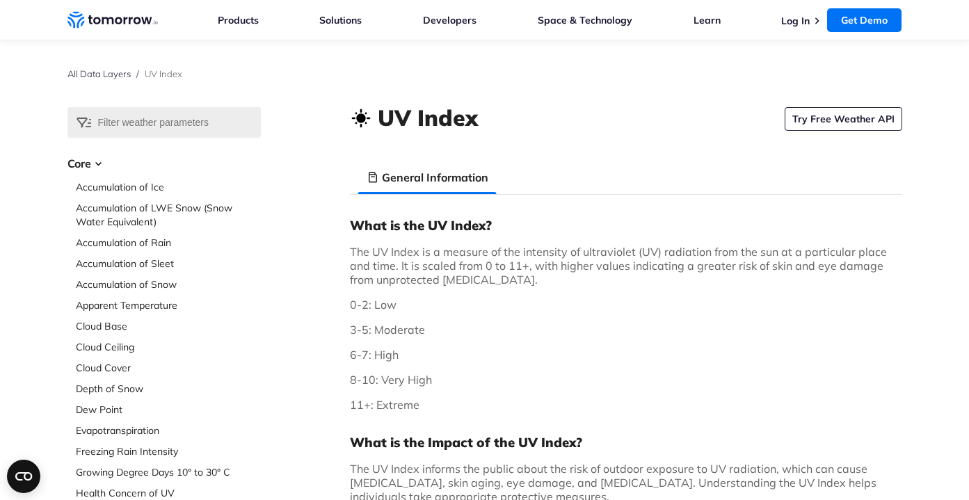
click at [711, 277] on p "The UV Index is a measure of the intensity of ultraviolet (UV) radiation from t…" at bounding box center [626, 266] width 552 height 42
drag, startPoint x: 481, startPoint y: 124, endPoint x: 380, endPoint y: 124, distance: 100.8
click at [380, 124] on div "UV Index Try Free Weather API" at bounding box center [626, 120] width 552 height 26
copy h1 "UV Index"
